Goal: Task Accomplishment & Management: Use online tool/utility

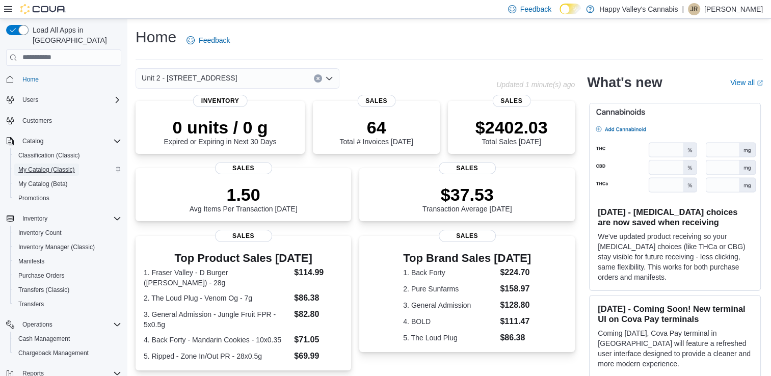
click at [51, 166] on span "My Catalog (Classic)" at bounding box center [46, 170] width 57 height 8
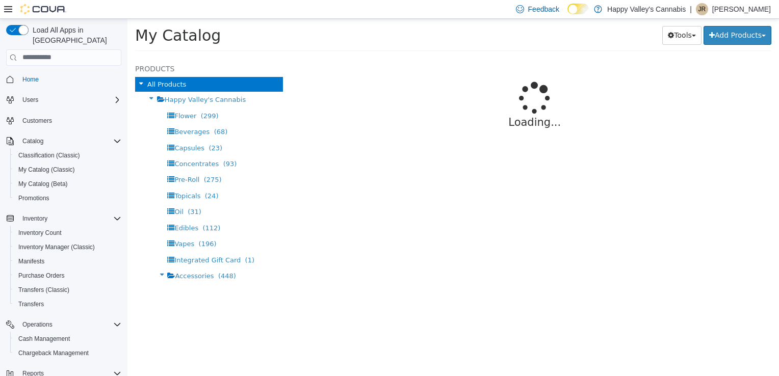
select select "**********"
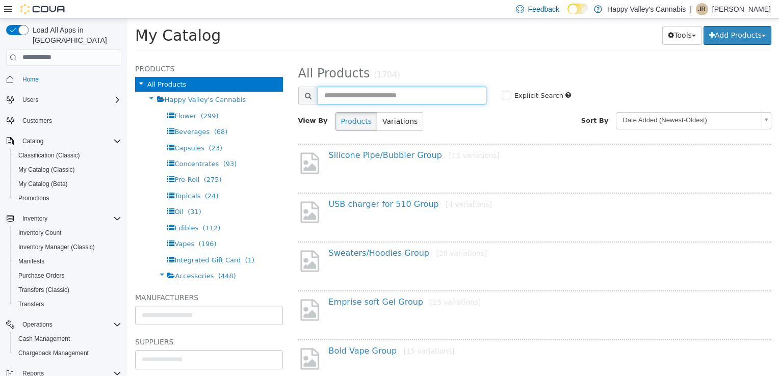
click at [419, 100] on input "text" at bounding box center [402, 95] width 169 height 18
type input "**********"
select select "**********"
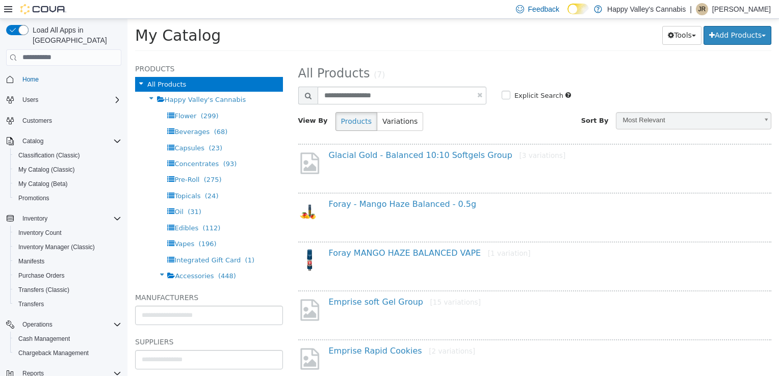
click at [394, 306] on div "Emprise soft Gel Group [15 variations]" at bounding box center [545, 304] width 448 height 15
click at [394, 305] on link "Emprise soft Gel Group [15 variations]" at bounding box center [405, 302] width 152 height 10
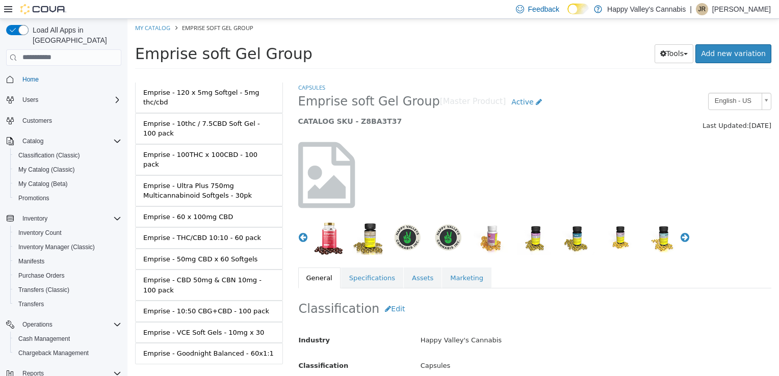
scroll to position [197, 0]
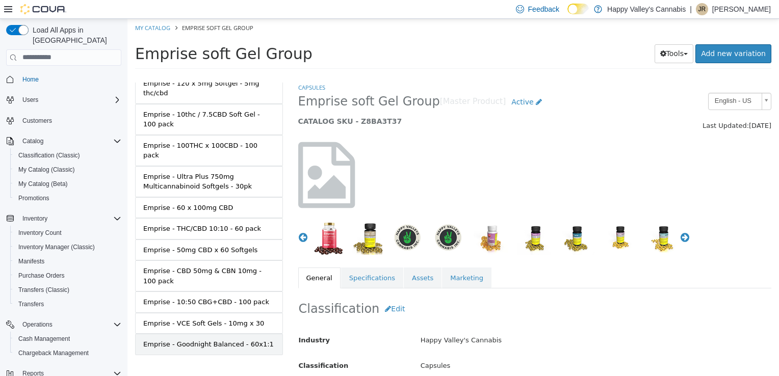
click at [199, 339] on div "Emprise - Goodnight Balanced - 60x1:1" at bounding box center [208, 344] width 130 height 10
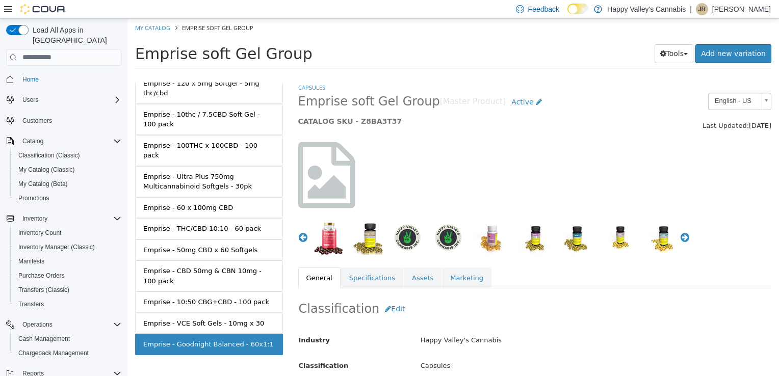
click at [221, 339] on div "Emprise - Goodnight Balanced - 60x1:1" at bounding box center [208, 344] width 130 height 10
click at [160, 319] on link "Emprise - VCE Soft Gels - 10mg x 30" at bounding box center [209, 322] width 148 height 21
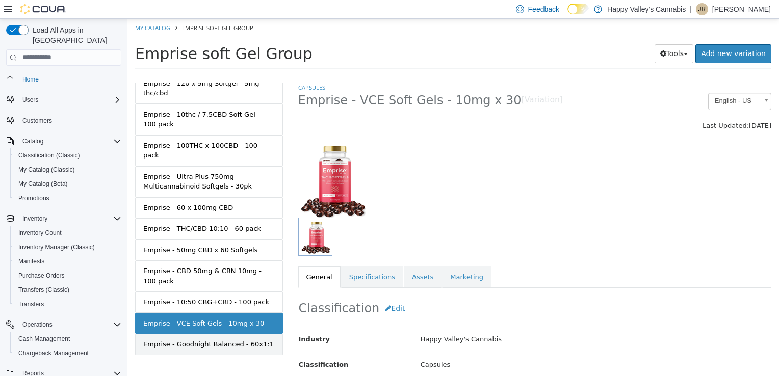
click at [158, 339] on div "Emprise - Goodnight Balanced - 60x1:1" at bounding box center [208, 344] width 130 height 10
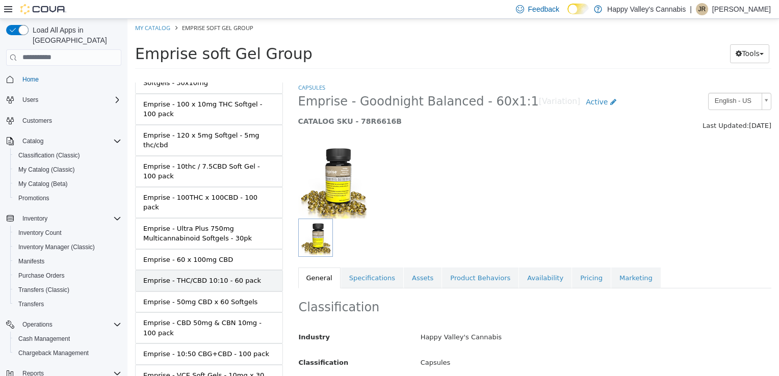
scroll to position [44, 0]
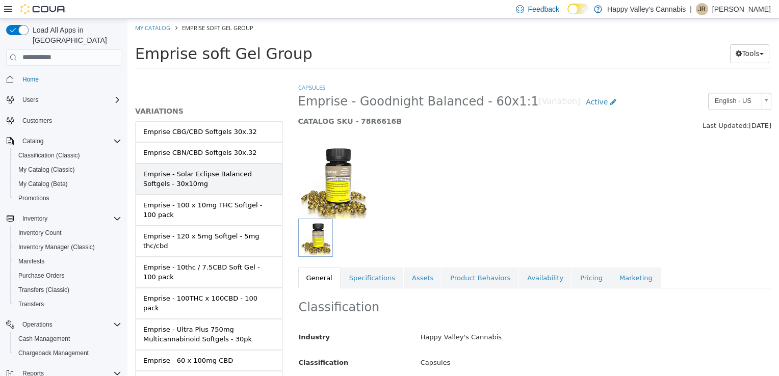
click at [243, 174] on div "Emprise - Solar Eclipse Balanced Softgels - 30x10mg" at bounding box center [209, 179] width 132 height 20
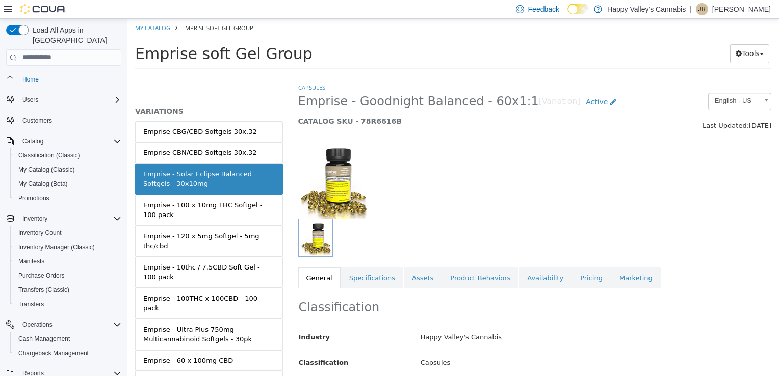
click at [224, 180] on div "Emprise - Solar Eclipse Balanced Softgels - 30x10mg" at bounding box center [209, 179] width 132 height 20
click at [180, 172] on div "Emprise - Solar Eclipse Balanced Softgels - 30x10mg" at bounding box center [209, 179] width 132 height 20
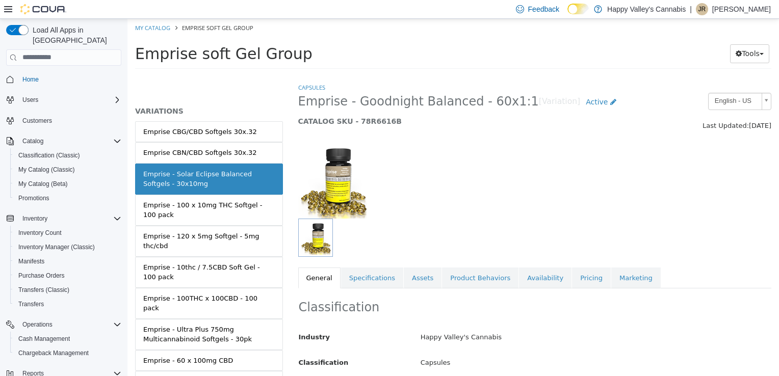
drag, startPoint x: 180, startPoint y: 172, endPoint x: 158, endPoint y: 178, distance: 22.9
click at [158, 178] on div "Emprise - Solar Eclipse Balanced Softgels - 30x10mg" at bounding box center [209, 179] width 132 height 20
drag, startPoint x: 158, startPoint y: 178, endPoint x: 196, endPoint y: 181, distance: 37.8
click at [196, 181] on div "Emprise - Solar Eclipse Balanced Softgels - 30x10mg" at bounding box center [209, 179] width 132 height 20
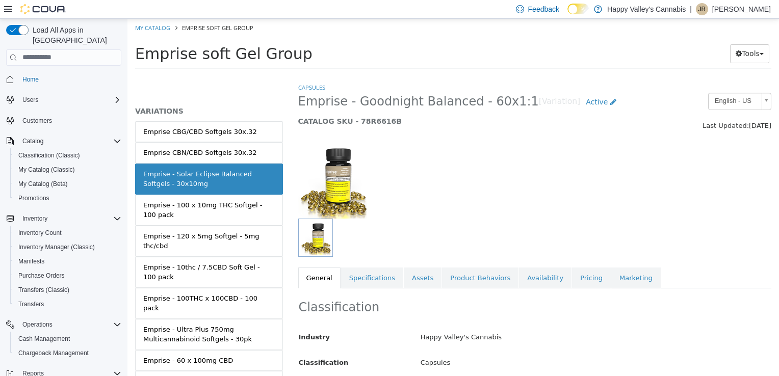
click at [241, 172] on div "Emprise - Solar Eclipse Balanced Softgels - 30x10mg" at bounding box center [209, 179] width 132 height 20
click at [244, 201] on div "Emprise - 100 x 10mg THC Softgel - 100 pack" at bounding box center [209, 210] width 132 height 20
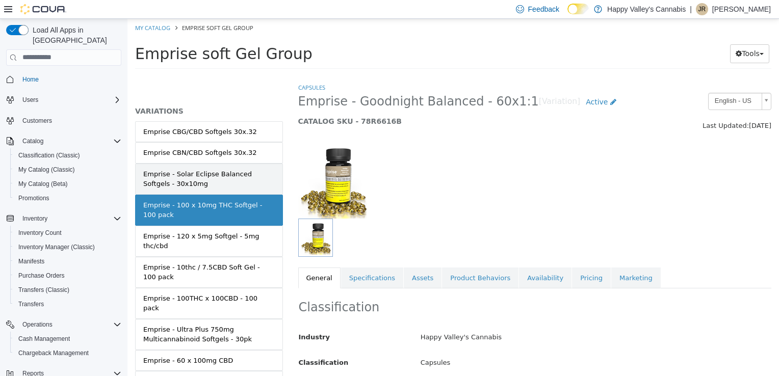
click at [240, 177] on div "Emprise - Solar Eclipse Balanced Softgels - 30x10mg" at bounding box center [209, 179] width 132 height 20
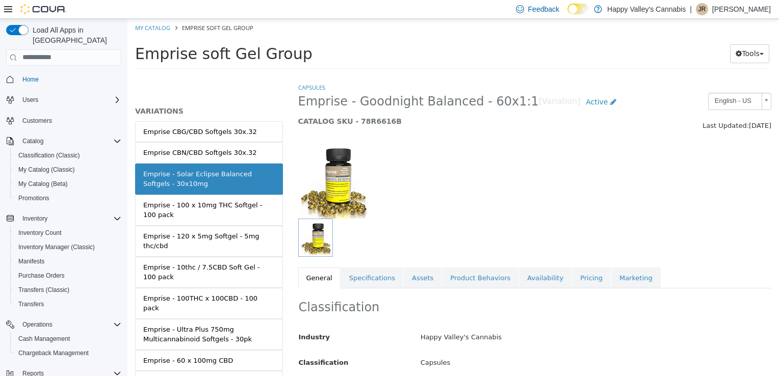
click at [240, 177] on div "Emprise - Solar Eclipse Balanced Softgels - 30x10mg" at bounding box center [209, 179] width 132 height 20
drag, startPoint x: 240, startPoint y: 177, endPoint x: 564, endPoint y: 168, distance: 323.8
click at [564, 168] on div at bounding box center [535, 174] width 489 height 87
click at [519, 269] on link "Availability" at bounding box center [545, 277] width 53 height 21
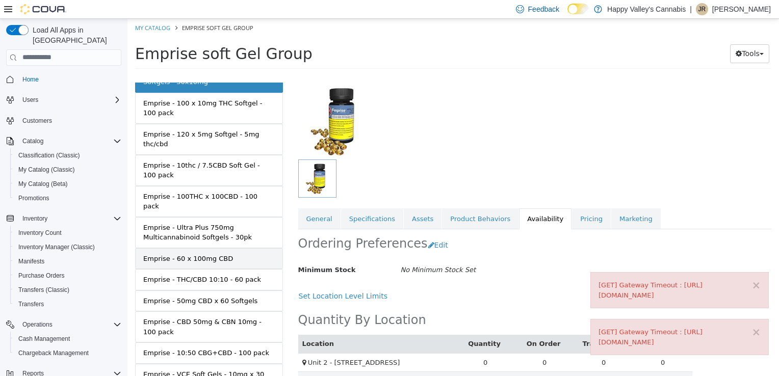
scroll to position [197, 0]
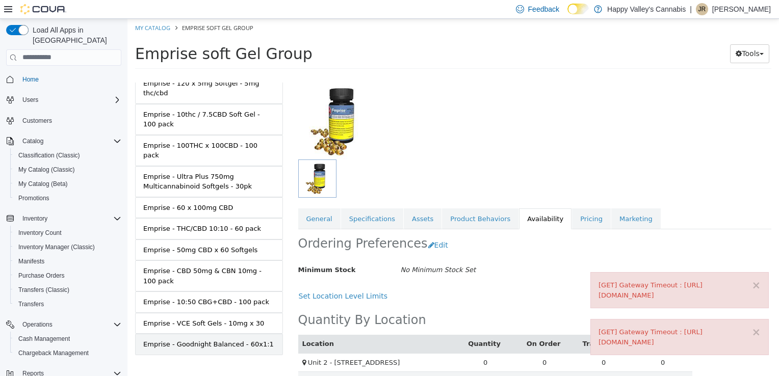
click at [227, 339] on link "Emprise - Goodnight Balanced - 60x1:1" at bounding box center [209, 343] width 148 height 21
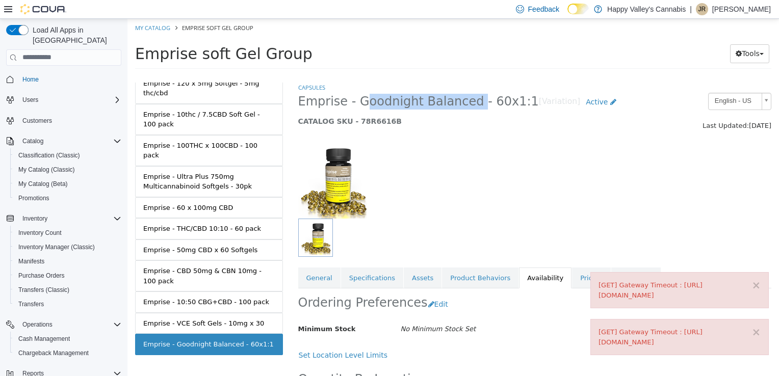
copy span "Goodnight Balanced"
drag, startPoint x: 354, startPoint y: 98, endPoint x: 461, endPoint y: 98, distance: 106.5
click at [461, 98] on span "Emprise - Goodnight Balanced - 60x1:1" at bounding box center [418, 101] width 241 height 16
